Goal: Task Accomplishment & Management: Use online tool/utility

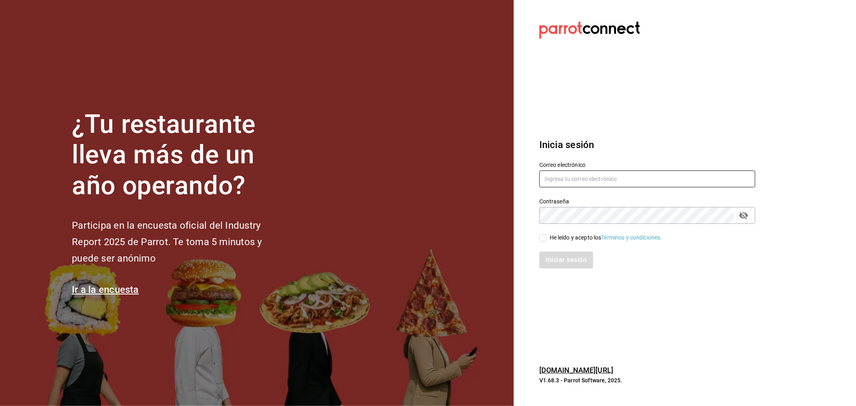
type input "[PERSON_NAME][EMAIL_ADDRESS][DOMAIN_NAME]"
click at [542, 239] on input "He leído y acepto los Términos y condiciones." at bounding box center [542, 237] width 7 height 7
checkbox input "true"
click at [560, 257] on button "Iniciar sesión" at bounding box center [566, 260] width 55 height 17
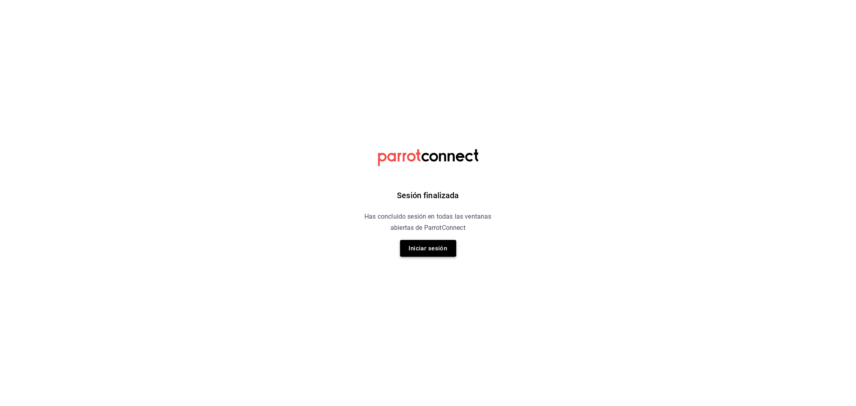
click at [420, 245] on button "Iniciar sesión" at bounding box center [428, 248] width 56 height 17
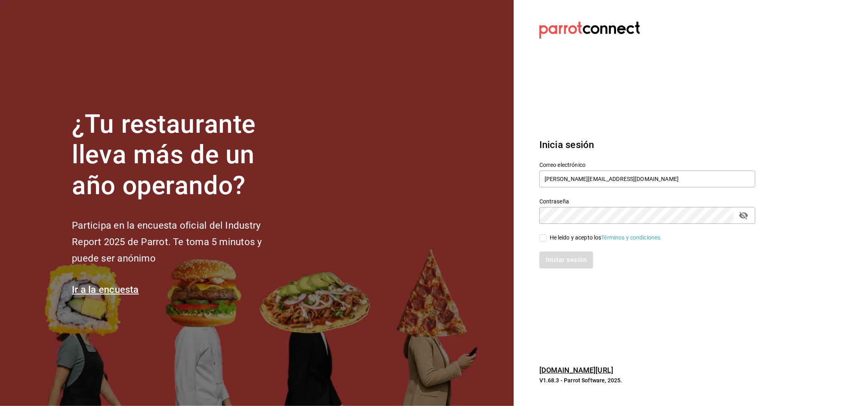
click at [547, 238] on span "He leído y acepto los Términos y condiciones." at bounding box center [604, 237] width 116 height 8
click at [546, 238] on input "He leído y acepto los Términos y condiciones." at bounding box center [542, 237] width 7 height 7
checkbox input "true"
click at [554, 260] on button "Iniciar sesión" at bounding box center [566, 260] width 55 height 17
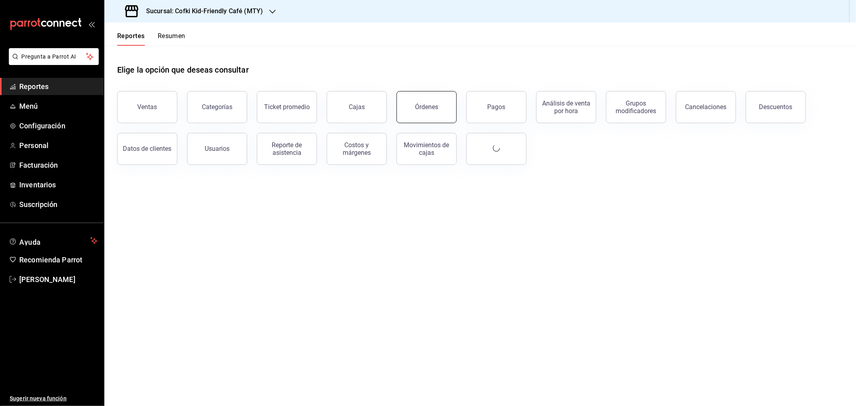
click at [426, 106] on div "Órdenes" at bounding box center [426, 107] width 23 height 8
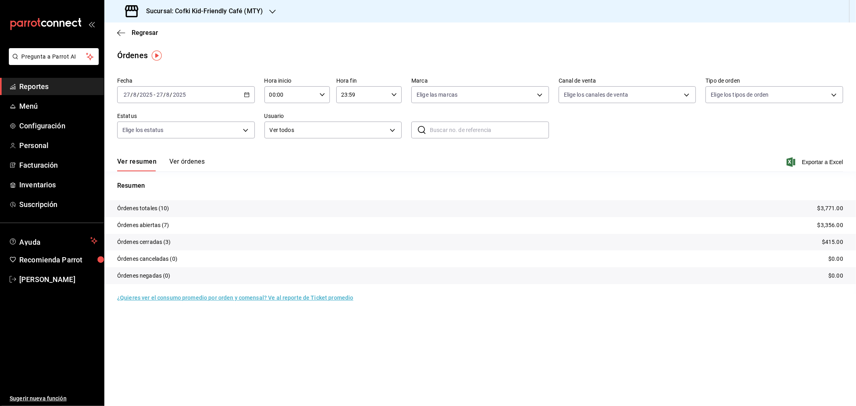
click at [226, 10] on h3 "Sucursal: Cofki Kid-Friendly Café (MTY)" at bounding box center [201, 11] width 123 height 10
click at [187, 51] on div "Cofki Cafe (La Aurora)" at bounding box center [165, 53] width 108 height 8
click at [181, 163] on button "Ver órdenes" at bounding box center [186, 165] width 35 height 14
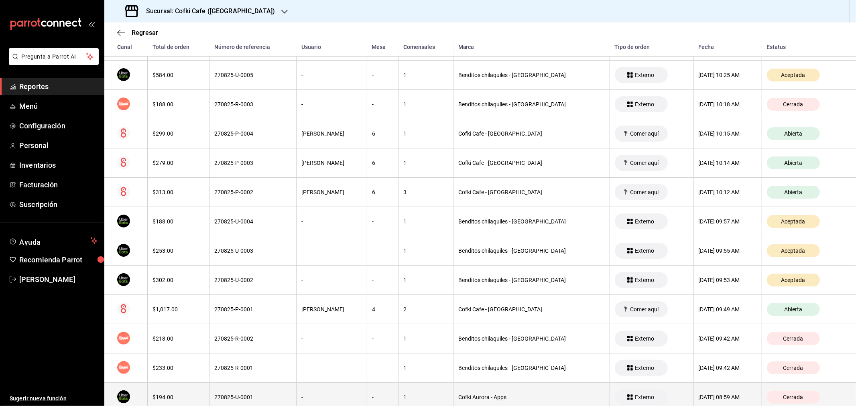
scroll to position [2, 0]
